Goal: Transaction & Acquisition: Subscribe to service/newsletter

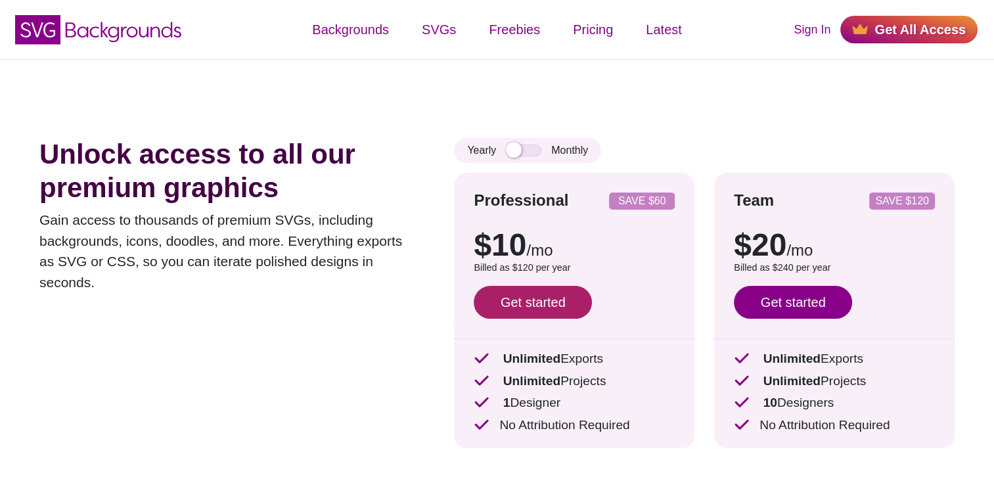
click at [563, 310] on link "Get started" at bounding box center [533, 302] width 118 height 33
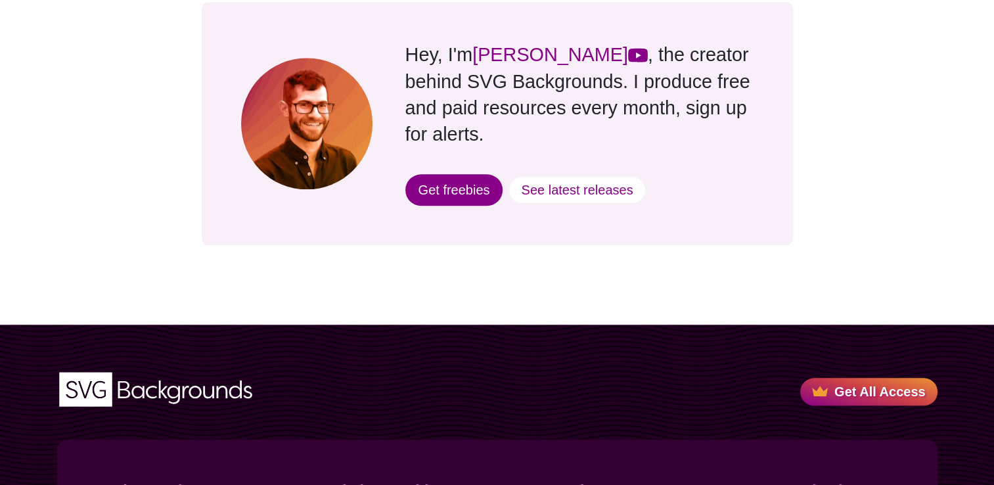
scroll to position [1323, 0]
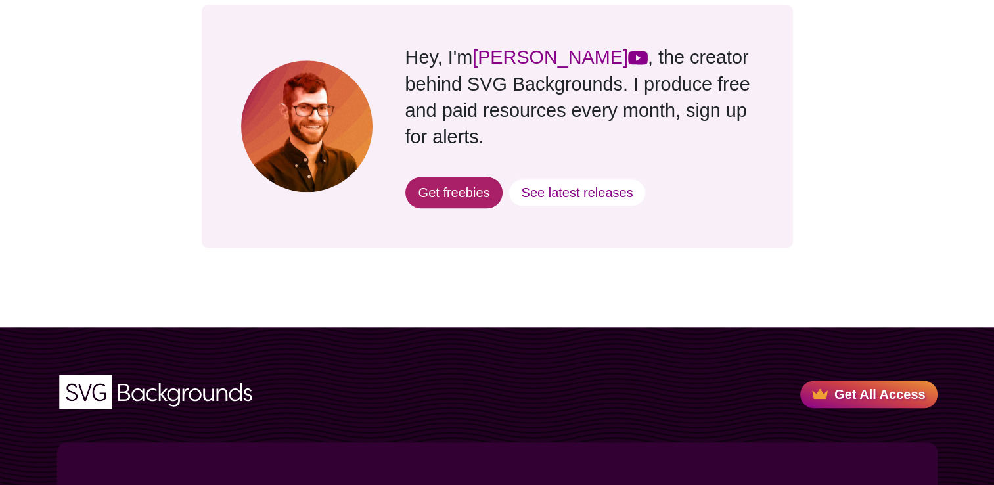
click at [467, 177] on link "Get freebies" at bounding box center [454, 193] width 98 height 32
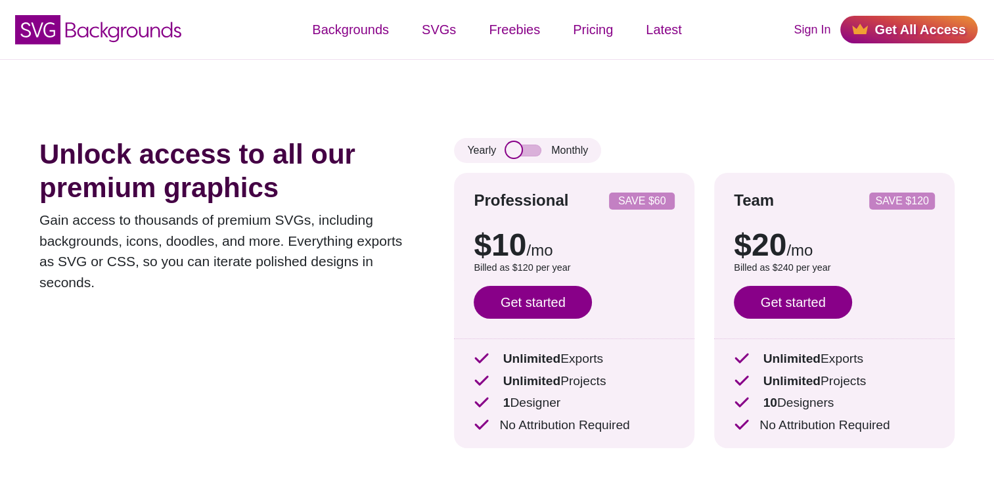
click at [507, 150] on input "checkbox" at bounding box center [523, 151] width 35 height 12
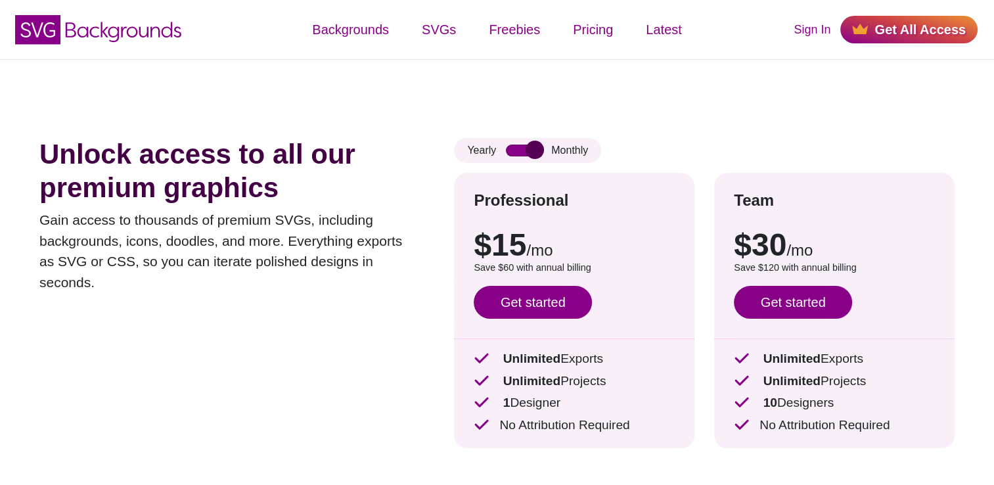
click at [507, 150] on input "checkbox" at bounding box center [523, 151] width 35 height 12
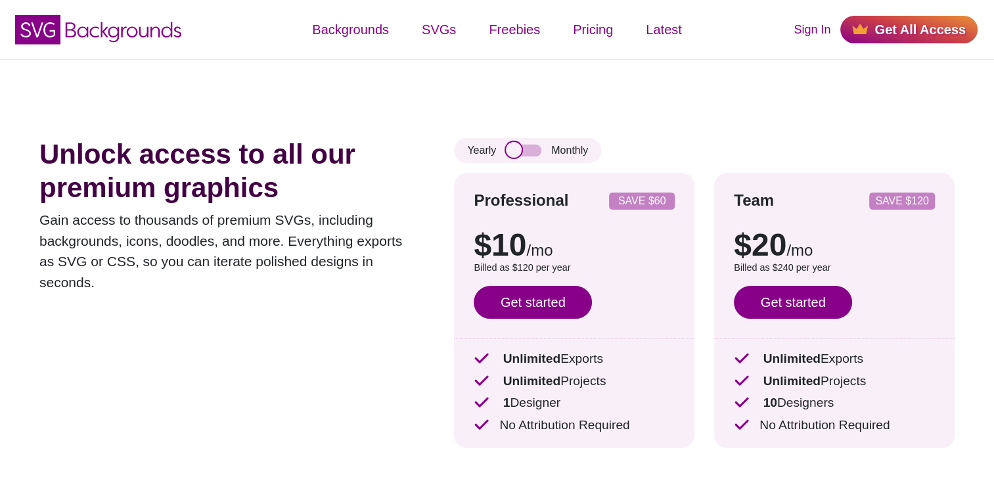
click at [510, 151] on input "checkbox" at bounding box center [523, 151] width 35 height 12
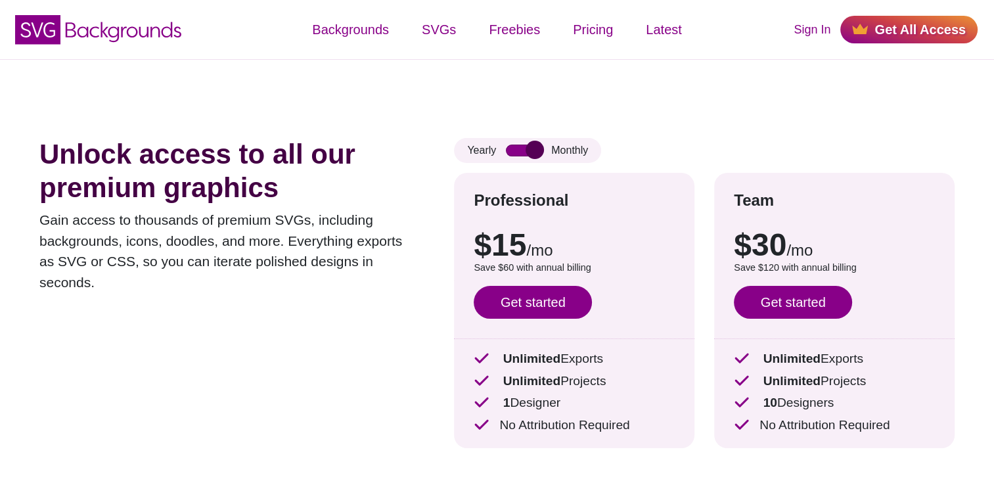
click at [510, 151] on input "checkbox" at bounding box center [523, 151] width 35 height 12
checkbox input "false"
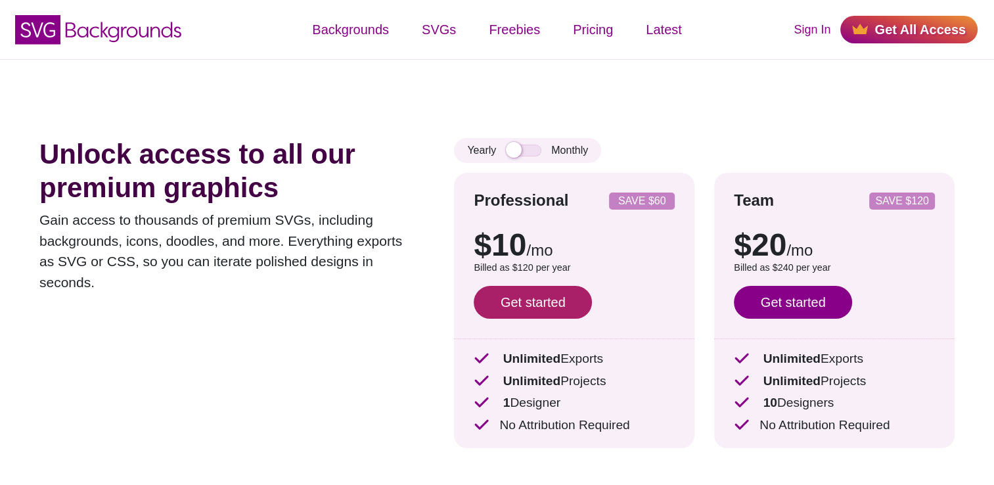
click at [513, 304] on link "Get started" at bounding box center [533, 302] width 118 height 33
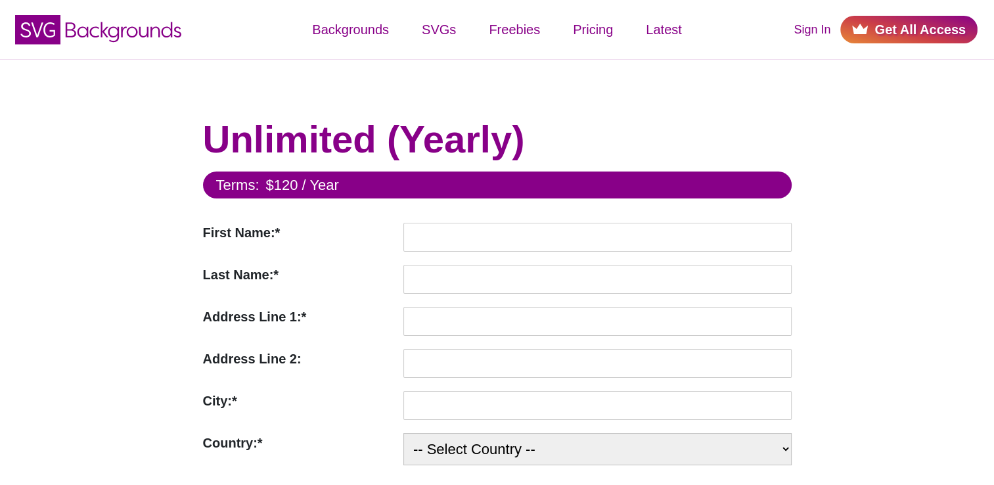
click at [901, 32] on link "Get All Access" at bounding box center [909, 30] width 137 height 28
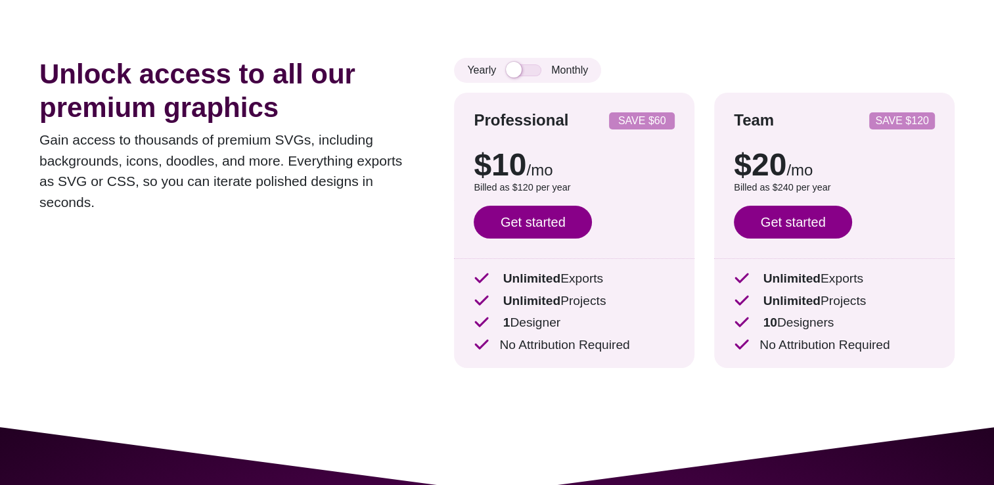
scroll to position [79, 0]
